Goal: Task Accomplishment & Management: Manage account settings

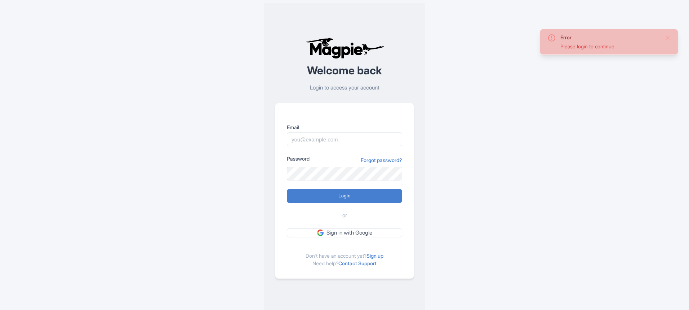
click at [358, 132] on div "Email" at bounding box center [344, 134] width 115 height 23
drag, startPoint x: 365, startPoint y: 128, endPoint x: 367, endPoint y: 131, distance: 4.1
click at [365, 129] on label "Email" at bounding box center [344, 127] width 115 height 8
click at [365, 132] on input "Email" at bounding box center [344, 139] width 115 height 14
click at [369, 135] on input "Email" at bounding box center [344, 139] width 115 height 14
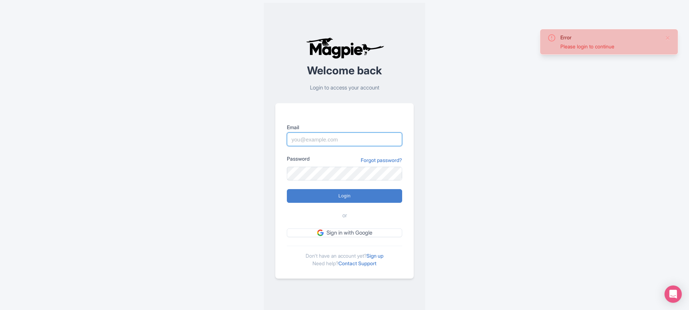
click at [376, 137] on input "Email" at bounding box center [344, 139] width 115 height 14
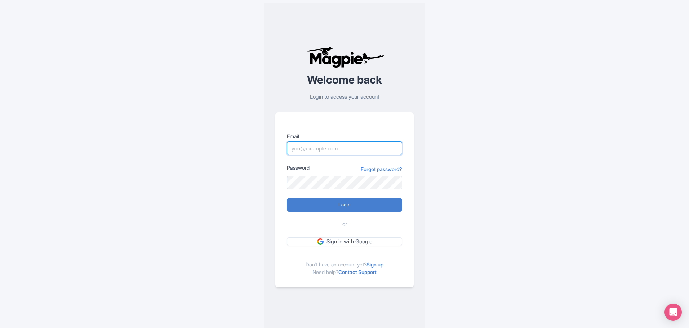
drag, startPoint x: 346, startPoint y: 148, endPoint x: 356, endPoint y: 151, distance: 11.1
click at [346, 148] on input "Email" at bounding box center [344, 149] width 115 height 14
click at [374, 148] on input "Email" at bounding box center [344, 149] width 115 height 14
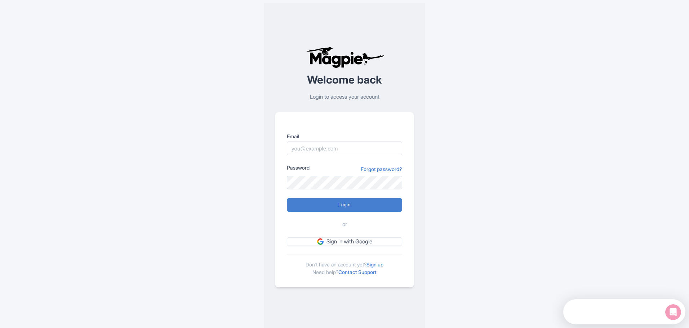
click at [676, 309] on icon "Open Intercom Messenger" at bounding box center [674, 313] width 12 height 12
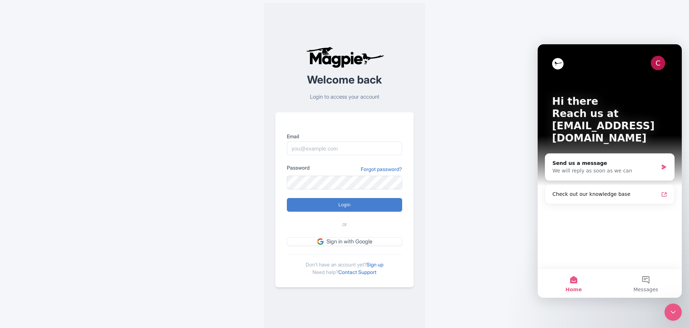
drag, startPoint x: 454, startPoint y: 178, endPoint x: 464, endPoint y: 204, distance: 27.4
click at [447, 179] on div "Error Please login to continue Welcome back Login to access your account Email …" at bounding box center [345, 167] width 462 height 334
click at [618, 167] on div "We will reply as soon as we can" at bounding box center [606, 171] width 106 height 8
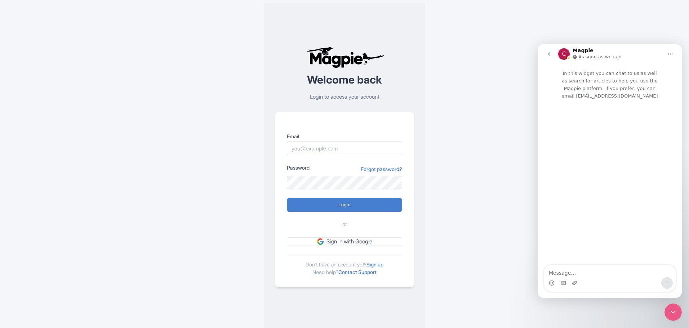
click at [621, 279] on div "Intercom messenger" at bounding box center [610, 284] width 132 height 12
click at [617, 278] on div "Intercom messenger" at bounding box center [610, 284] width 132 height 12
click at [624, 276] on textarea "Message…" at bounding box center [610, 271] width 132 height 12
drag, startPoint x: 351, startPoint y: 171, endPoint x: 350, endPoint y: 164, distance: 6.9
click at [351, 170] on div "Password Forgot password?" at bounding box center [344, 169] width 115 height 10
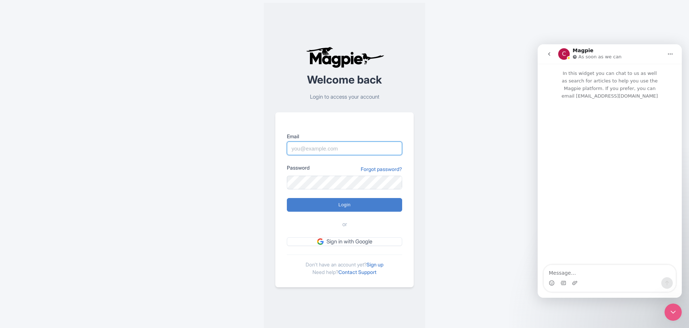
click at [349, 150] on input "Email" at bounding box center [344, 149] width 115 height 14
drag, startPoint x: 324, startPoint y: 154, endPoint x: 330, endPoint y: 166, distance: 14.2
click at [324, 154] on input "Email" at bounding box center [344, 149] width 115 height 14
paste input "[EMAIL_ADDRESS][DOMAIN_NAME]"
type input "[EMAIL_ADDRESS][DOMAIN_NAME]"
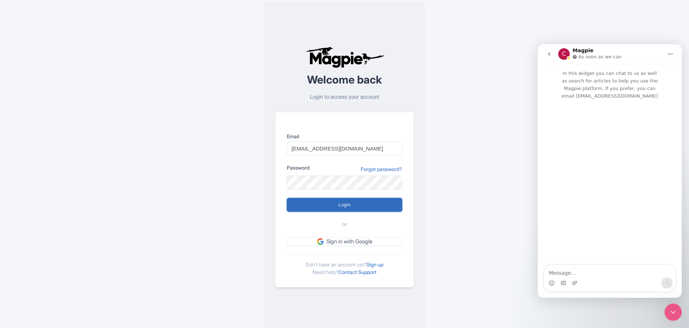
click at [336, 207] on input "Login" at bounding box center [344, 205] width 115 height 14
type input "Logging in..."
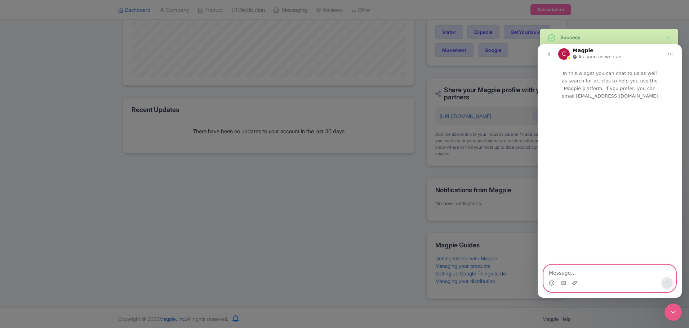
scroll to position [222, 0]
click at [379, 110] on div at bounding box center [344, 164] width 689 height 328
drag, startPoint x: 384, startPoint y: 111, endPoint x: 392, endPoint y: 106, distance: 9.7
click at [387, 117] on div at bounding box center [344, 164] width 689 height 328
click at [424, 131] on div at bounding box center [344, 164] width 689 height 328
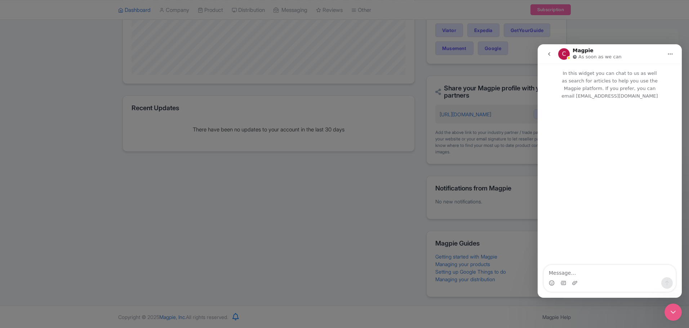
click at [552, 55] on icon "go back" at bounding box center [550, 54] width 6 height 6
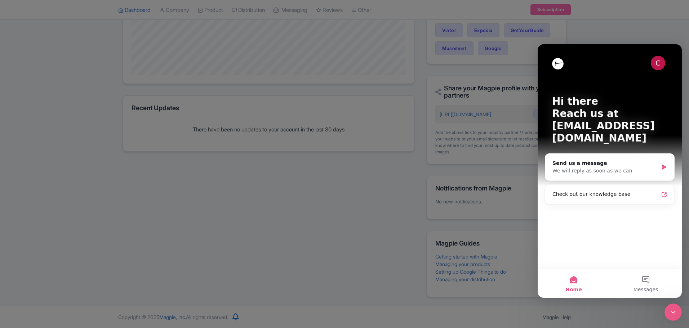
click at [563, 65] on img "Intercom messenger" at bounding box center [558, 64] width 12 height 12
click at [604, 33] on div at bounding box center [344, 164] width 689 height 328
click at [680, 313] on div "Close Intercom Messenger" at bounding box center [673, 312] width 17 height 17
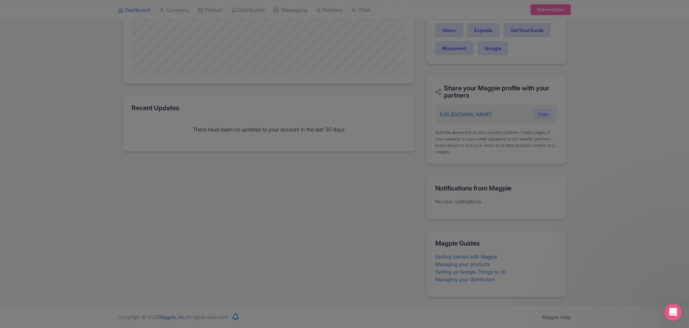
scroll to position [0, 0]
drag, startPoint x: 645, startPoint y: 253, endPoint x: 613, endPoint y: 138, distance: 119.6
click at [645, 253] on div at bounding box center [344, 164] width 689 height 328
drag, startPoint x: 599, startPoint y: 124, endPoint x: 558, endPoint y: 192, distance: 79.7
click at [599, 124] on div at bounding box center [344, 164] width 689 height 328
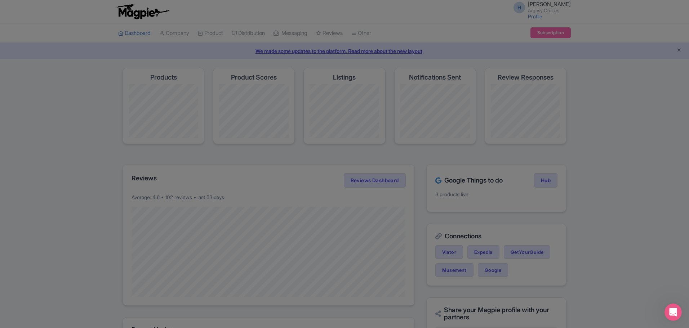
drag, startPoint x: 127, startPoint y: 62, endPoint x: 196, endPoint y: 58, distance: 68.6
click at [124, 72] on div at bounding box center [344, 164] width 689 height 328
click at [232, 66] on div at bounding box center [344, 164] width 689 height 328
